Goal: Download file/media

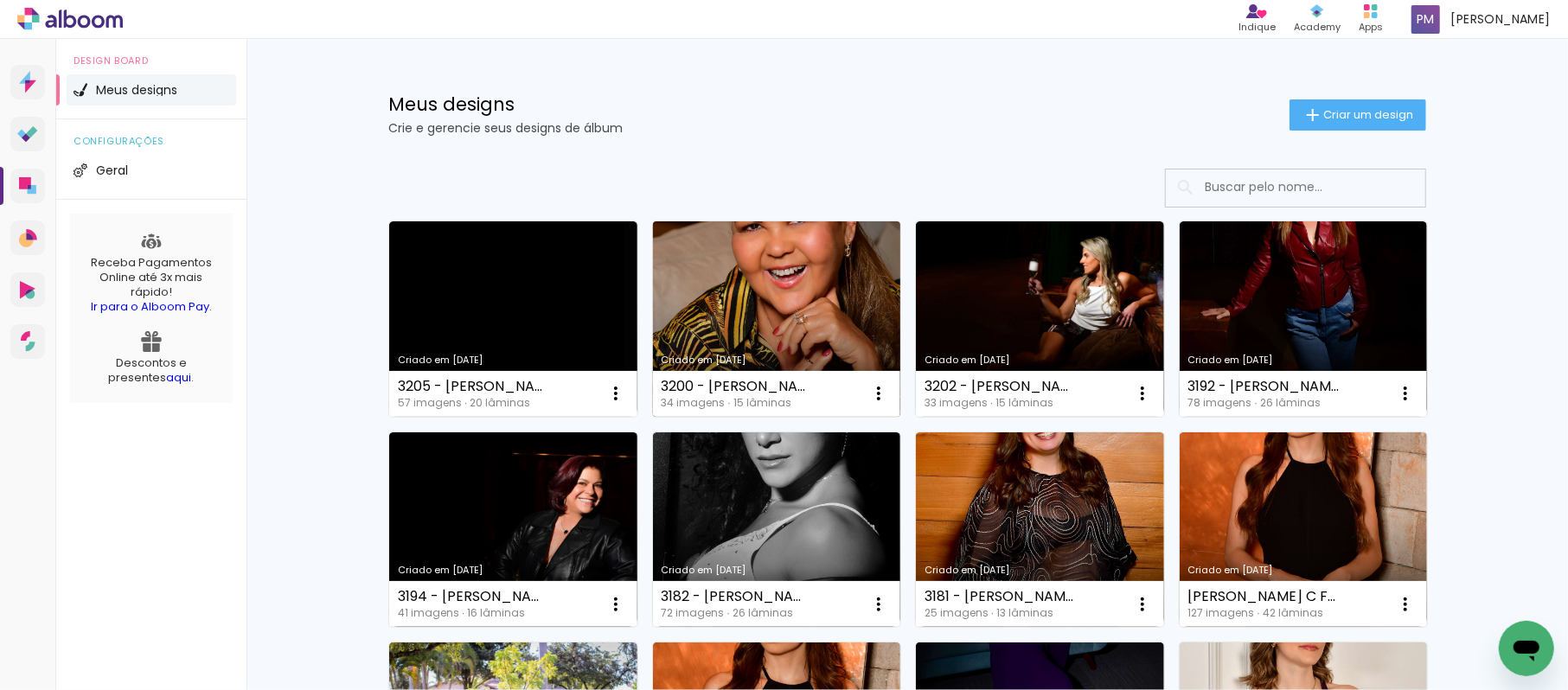
click at [749, 240] on link "Criado em [DATE]" at bounding box center [778, 318] width 248 height 195
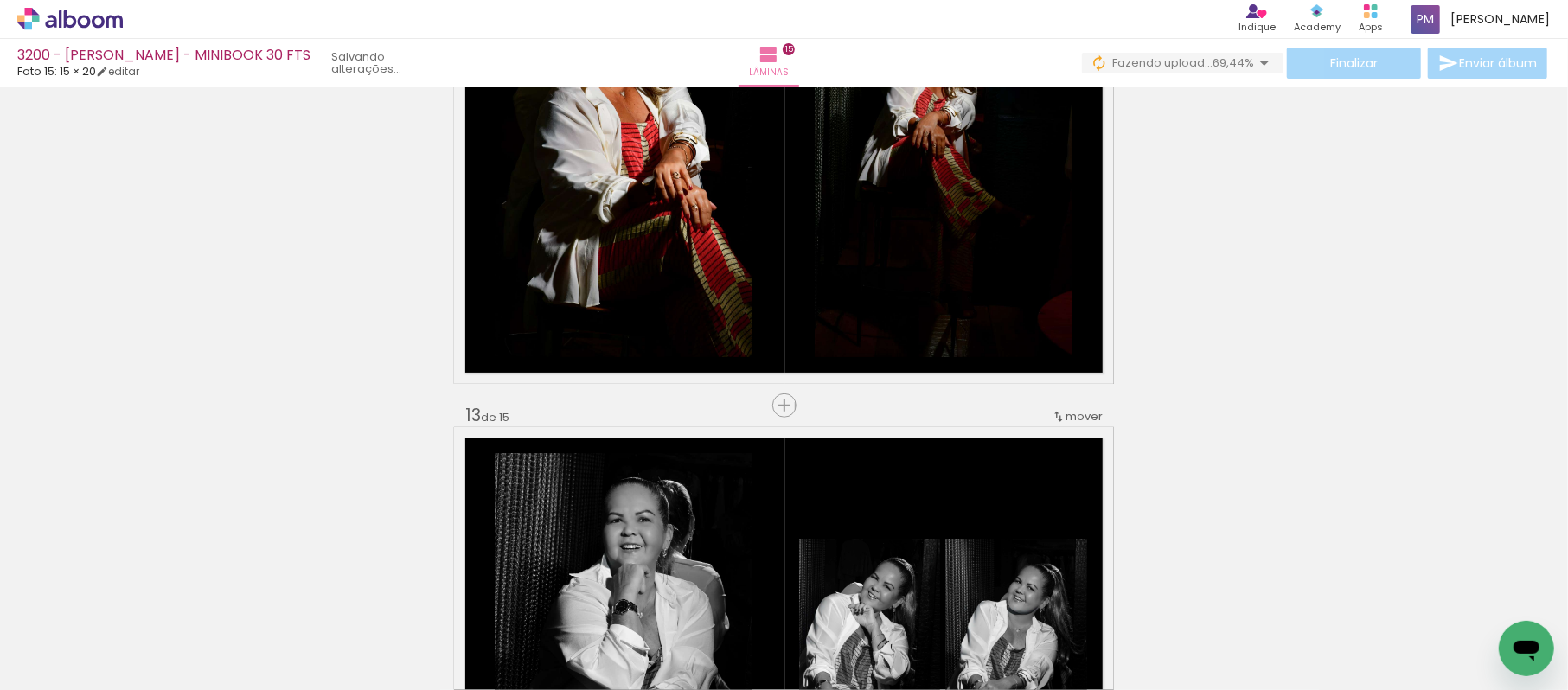
scroll to position [5380, 0]
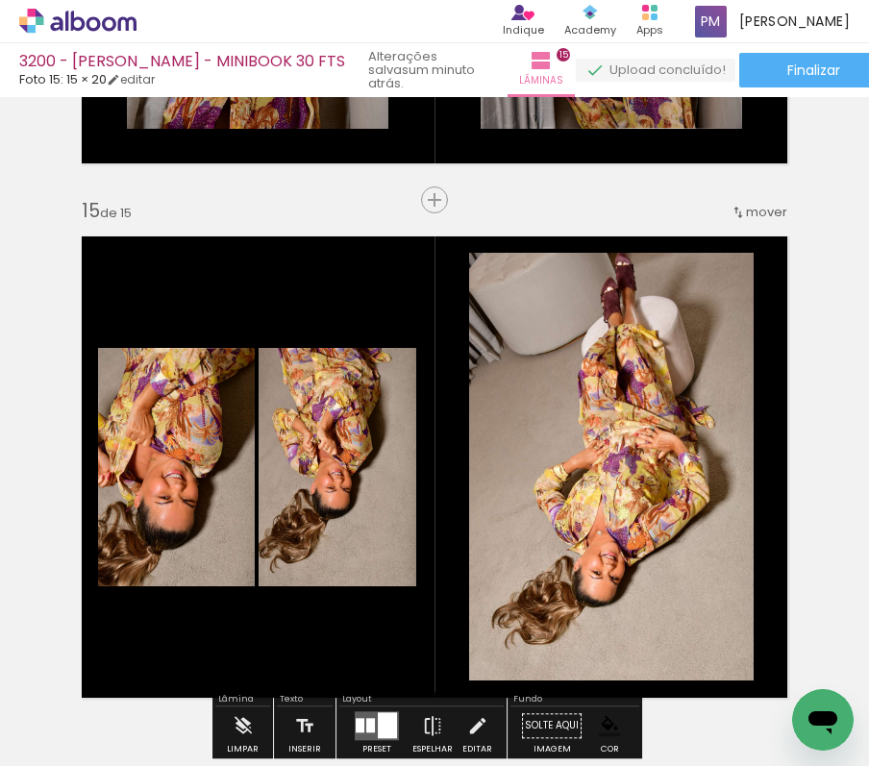
scroll to position [7277, 0]
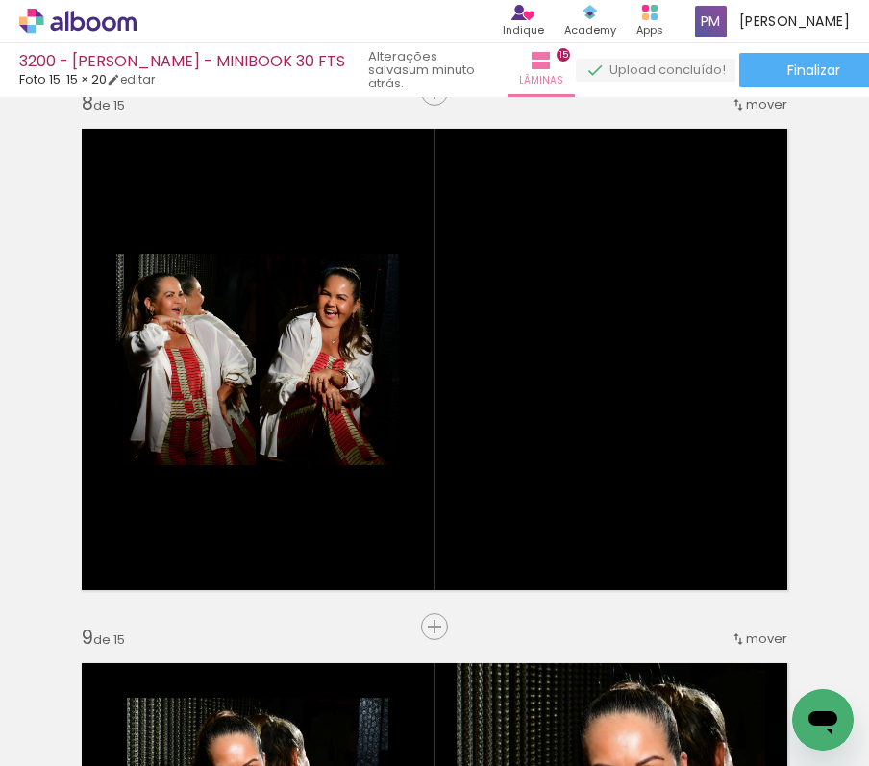
scroll to position [3764, 0]
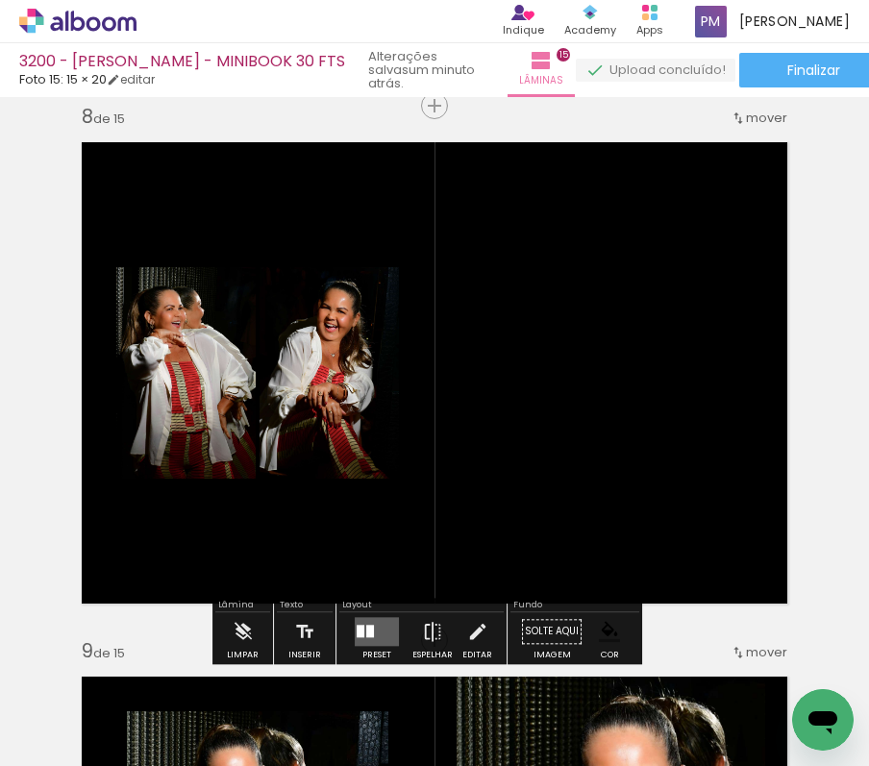
click at [367, 620] on quentale-layouter at bounding box center [377, 631] width 44 height 29
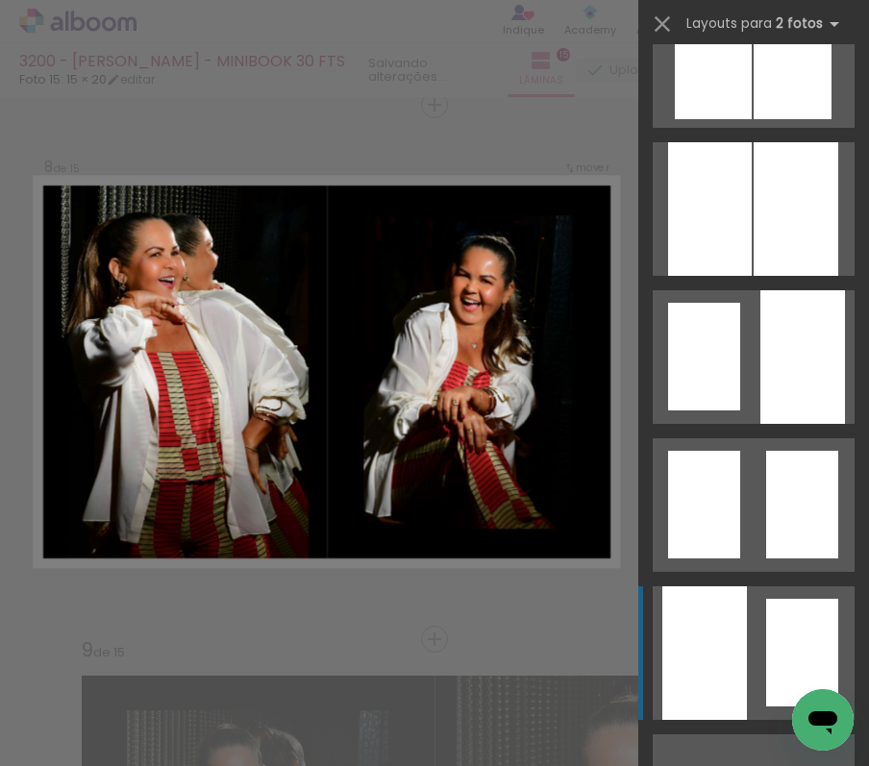
scroll to position [854, 0]
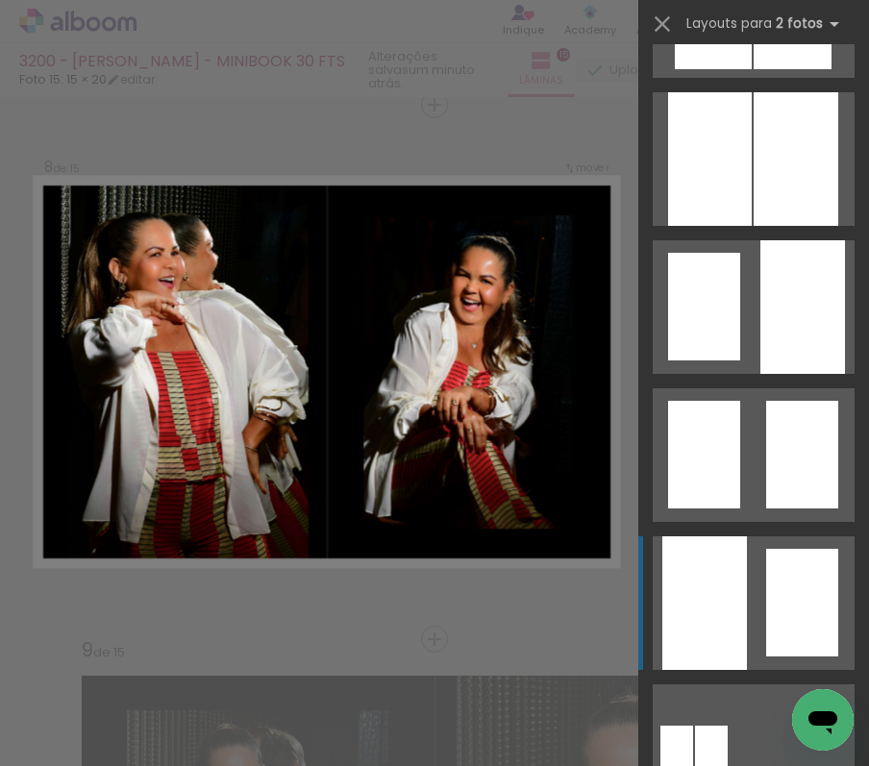
click at [732, 555] on div at bounding box center [704, 603] width 85 height 134
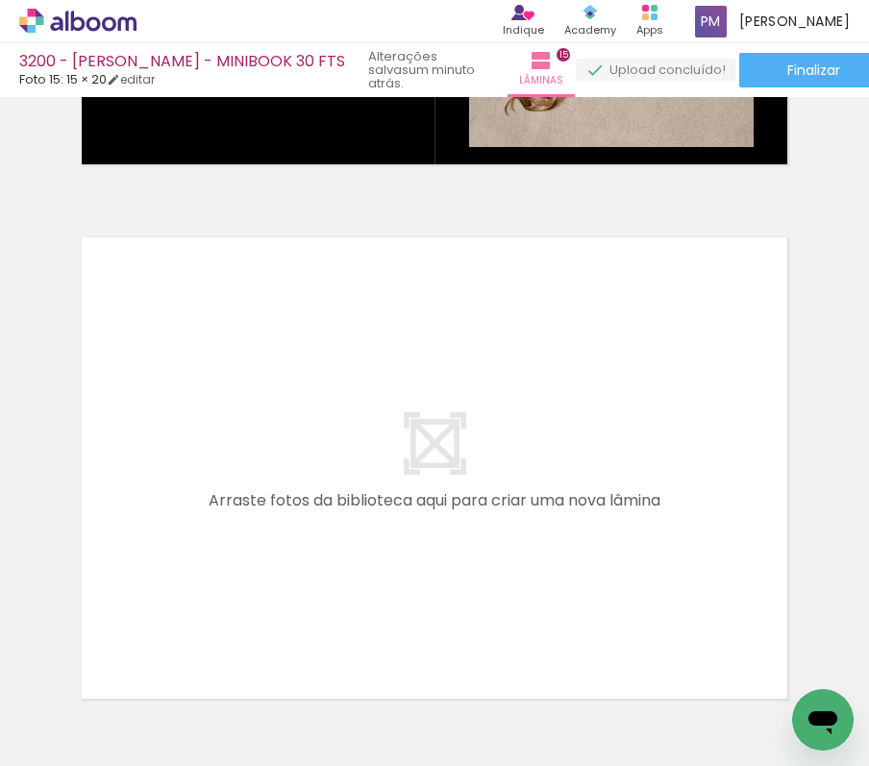
scroll to position [8075, 0]
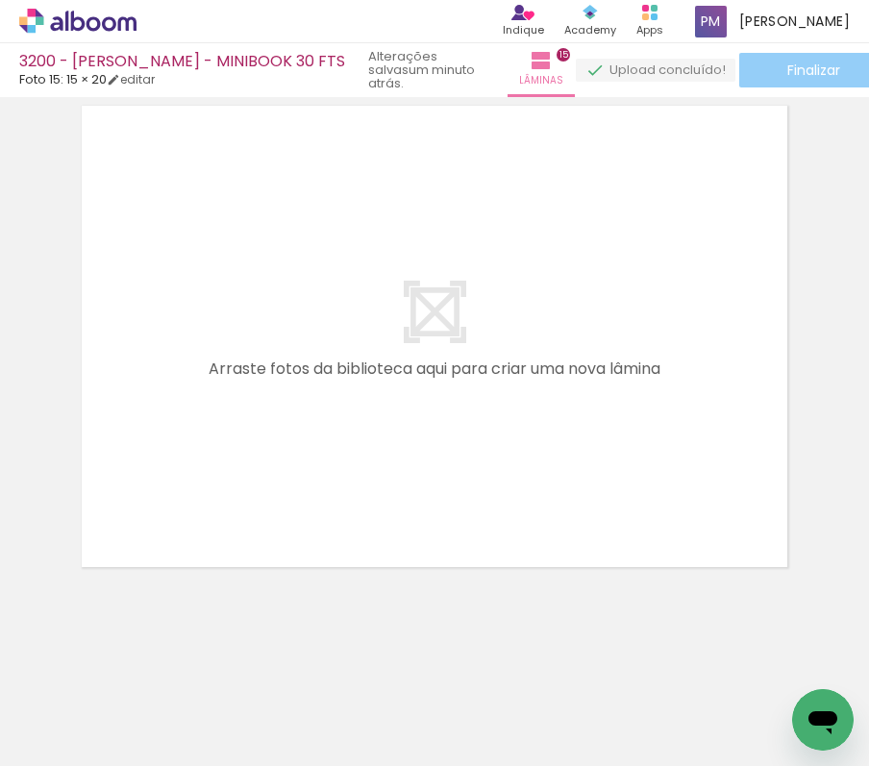
click at [759, 59] on paper-button "Finalizar" at bounding box center [813, 70] width 149 height 35
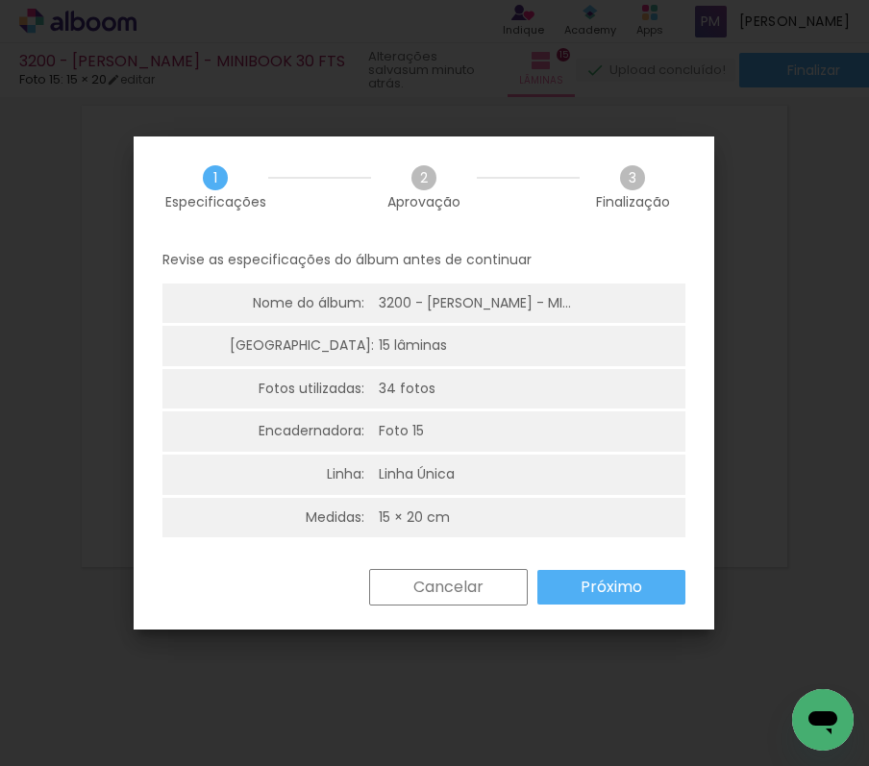
click at [640, 575] on paper-button "Próximo" at bounding box center [611, 587] width 148 height 35
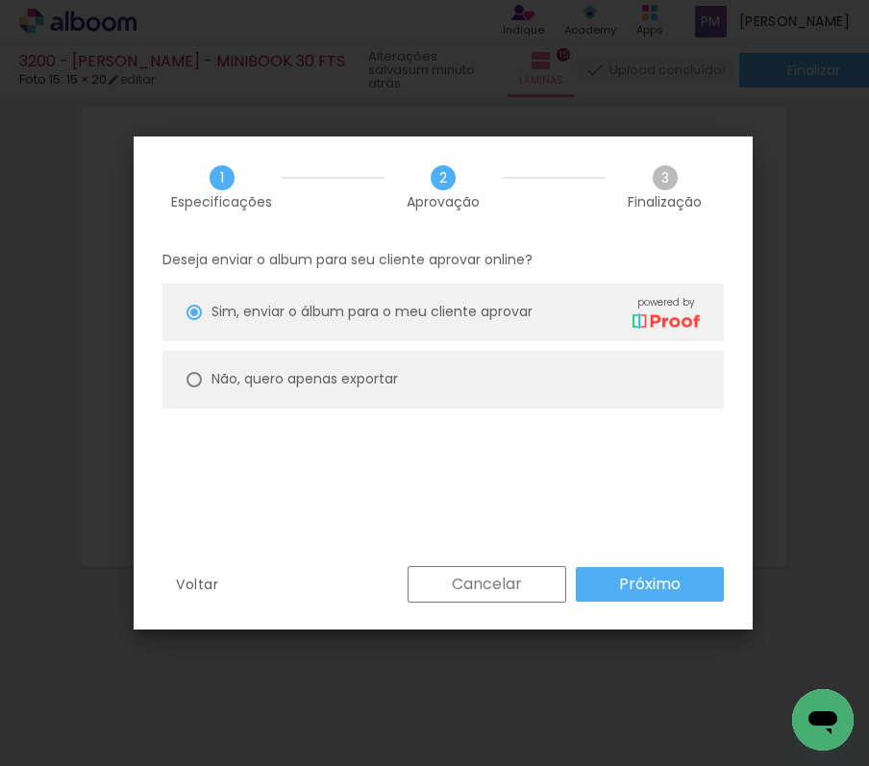
click at [0, 0] on slot "Não, quero apenas exportar" at bounding box center [0, 0] width 0 height 0
type paper-radio-button "on"
click at [0, 0] on slot "Próximo" at bounding box center [0, 0] width 0 height 0
type input "Alta, 300 DPI"
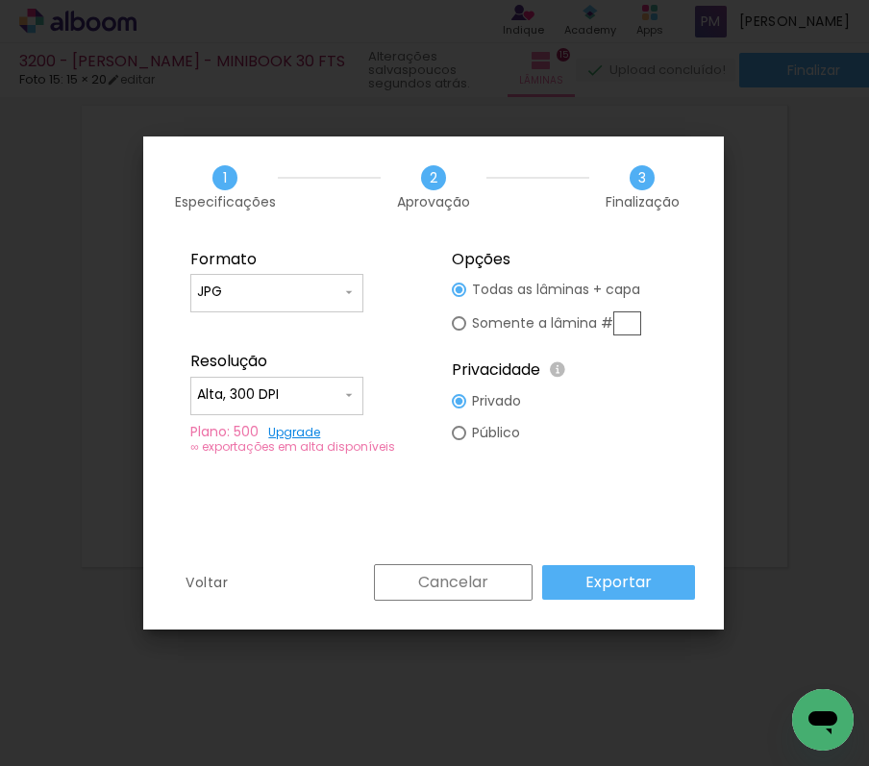
click at [0, 0] on slot "Exportar" at bounding box center [0, 0] width 0 height 0
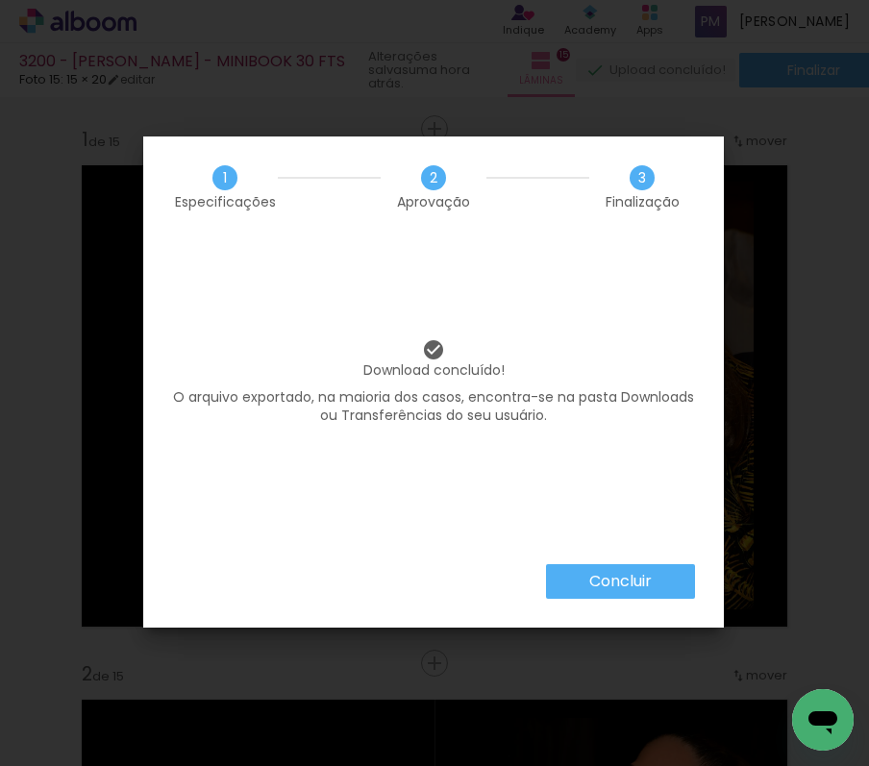
scroll to position [0, 3169]
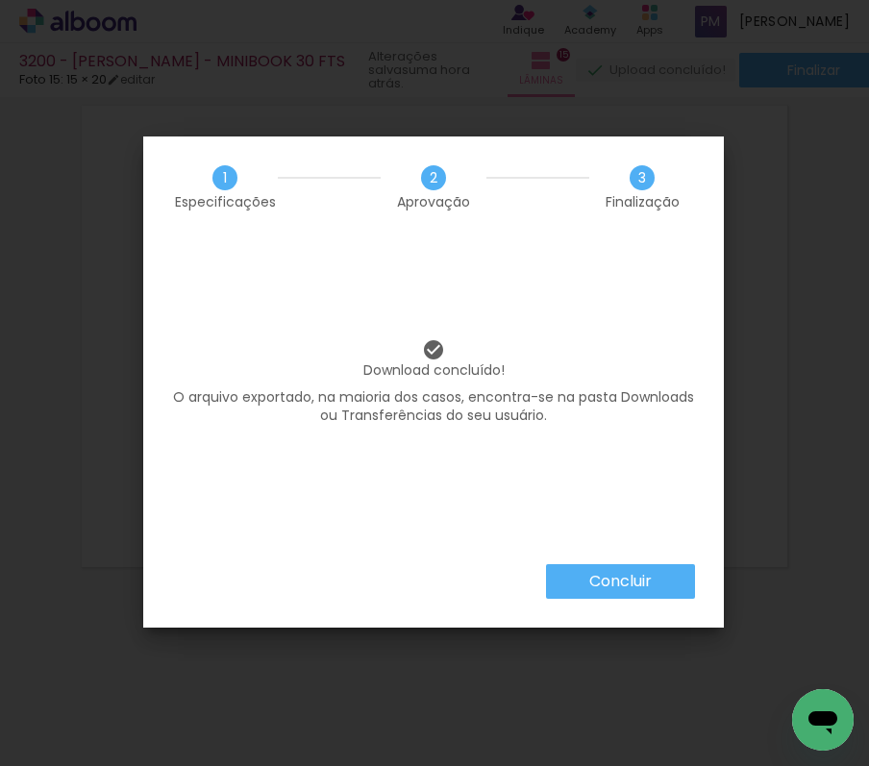
click at [0, 0] on slot "Concluir" at bounding box center [0, 0] width 0 height 0
click at [631, 581] on iron-overlay-backdrop at bounding box center [434, 383] width 869 height 766
click at [634, 577] on iron-overlay-backdrop at bounding box center [434, 383] width 869 height 766
